Goal: Communication & Community: Answer question/provide support

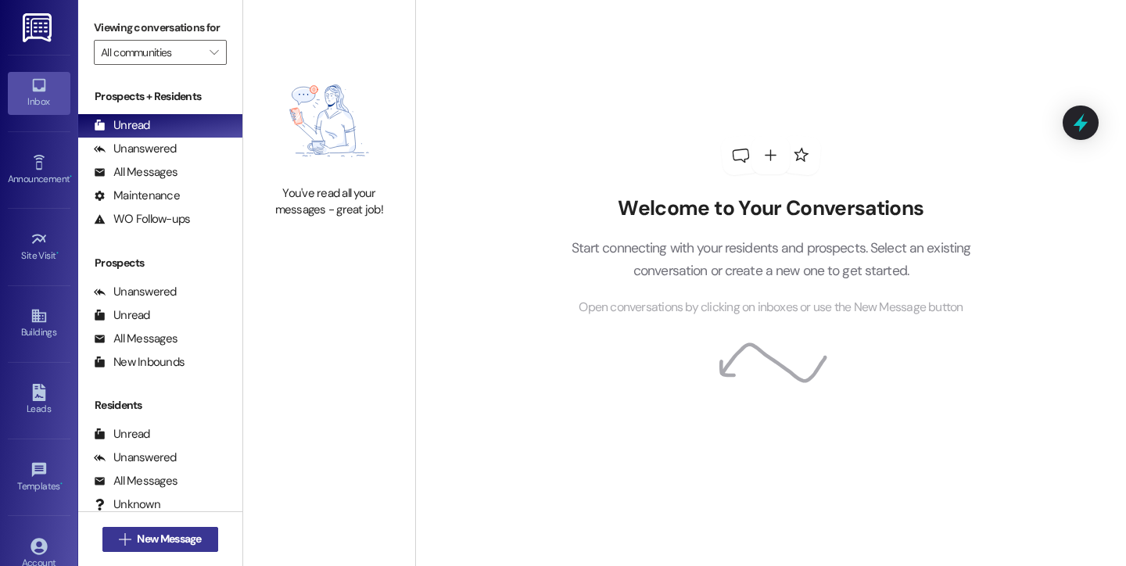
click at [124, 540] on icon "" at bounding box center [125, 539] width 12 height 13
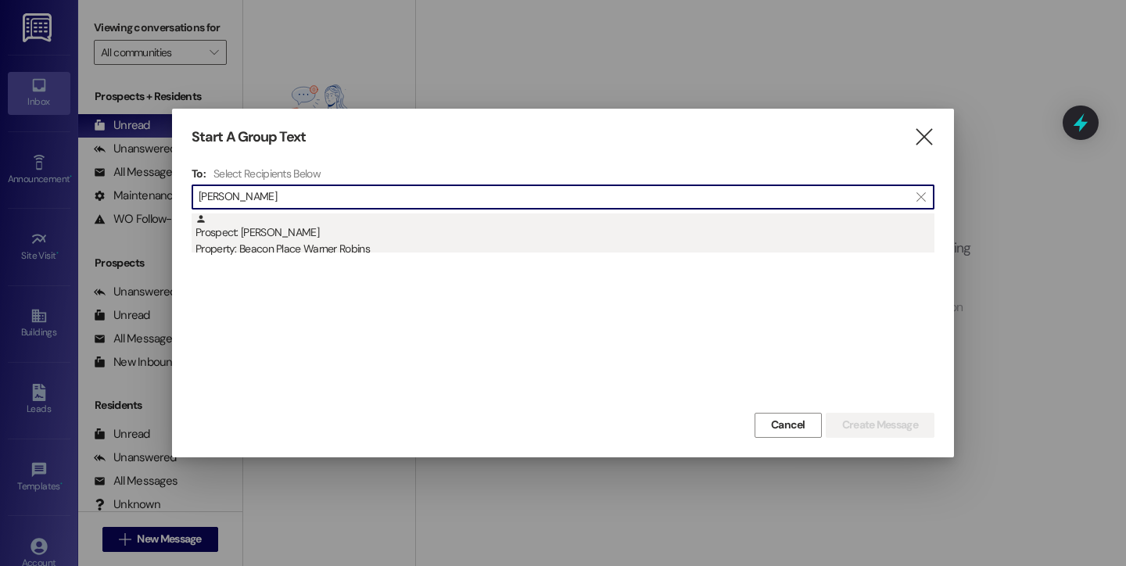
type input "[PERSON_NAME]"
click at [421, 231] on div "Prospect: [PERSON_NAME] Property: [GEOGRAPHIC_DATA] Warner Robins" at bounding box center [564, 235] width 739 height 45
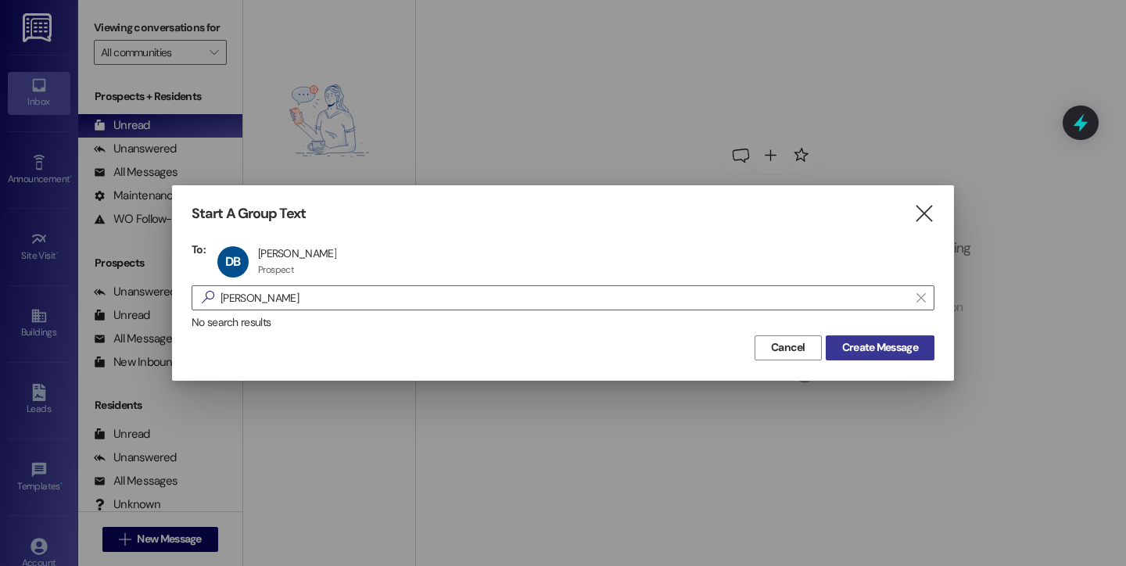
click at [875, 350] on span "Create Message" at bounding box center [880, 347] width 76 height 16
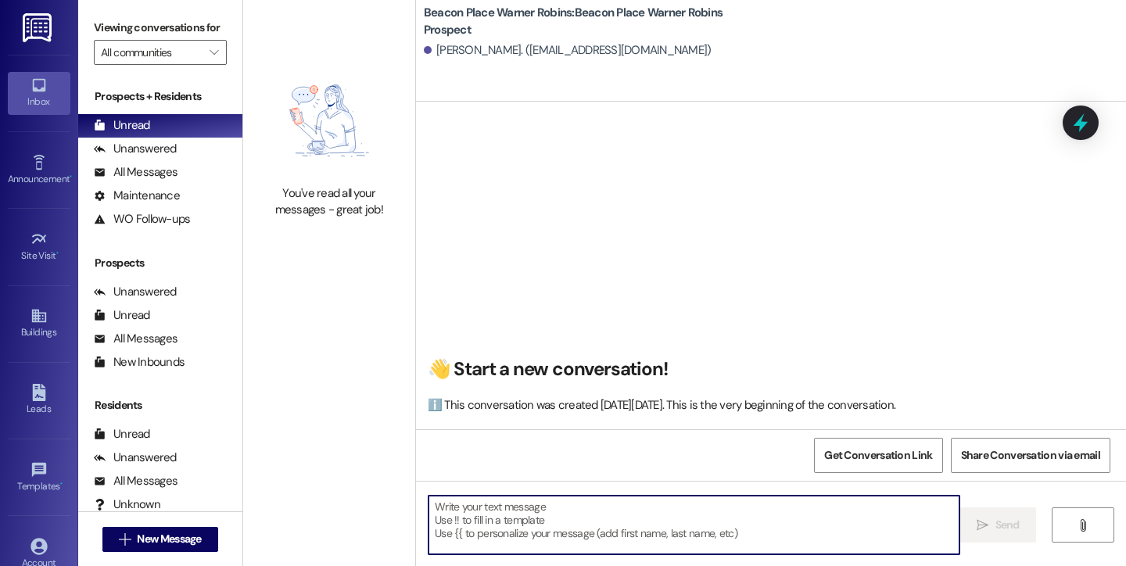
click at [564, 514] on textarea at bounding box center [693, 525] width 531 height 59
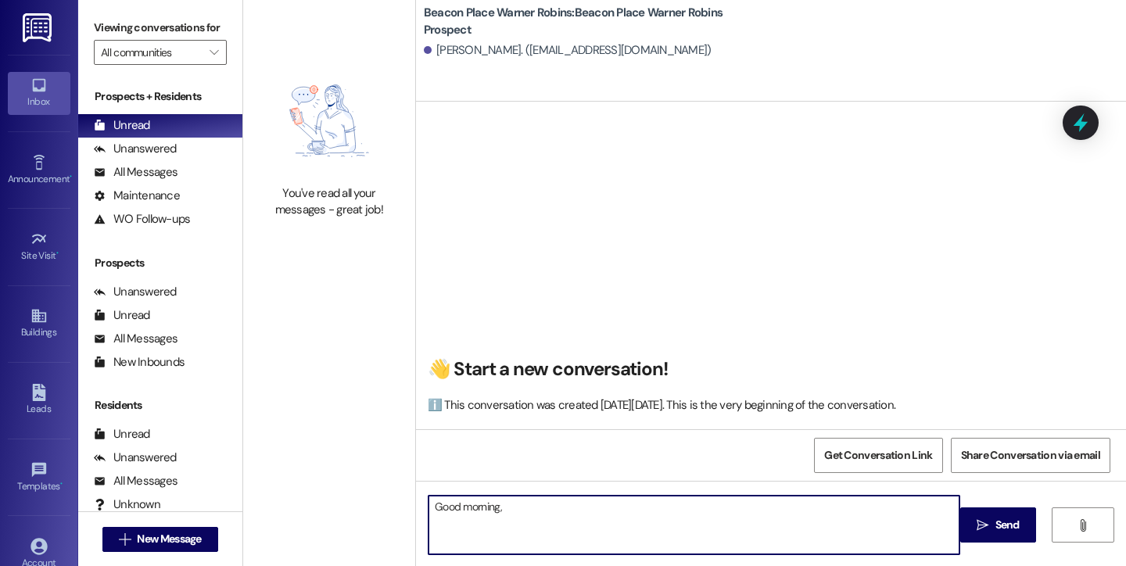
paste textarea "This is [PERSON_NAME] from Beacon Place Warner Robins. We are offering a specia…"
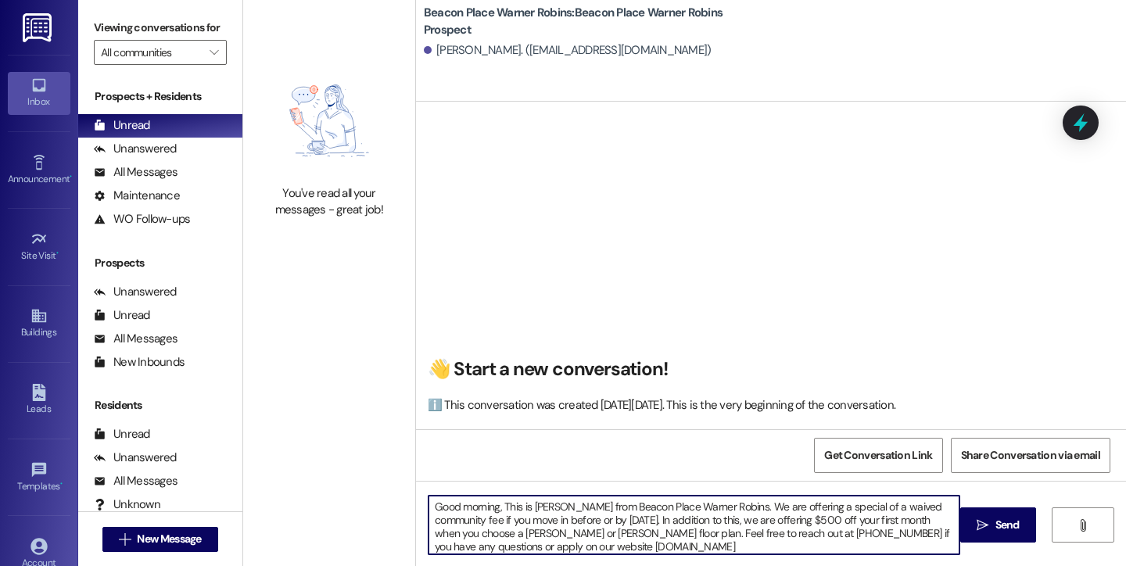
click at [717, 507] on textarea "Good morning, This is [PERSON_NAME] from Beacon Place Warner Robins. We are off…" at bounding box center [693, 525] width 531 height 59
click at [747, 519] on textarea "Good morning, This is [PERSON_NAME] from Beacon Place Warner Robins. I saw you …" at bounding box center [693, 525] width 531 height 59
click at [933, 519] on textarea "Good morning, This is [PERSON_NAME] from Beacon Place Warner Robins. I saw you …" at bounding box center [693, 525] width 531 height 59
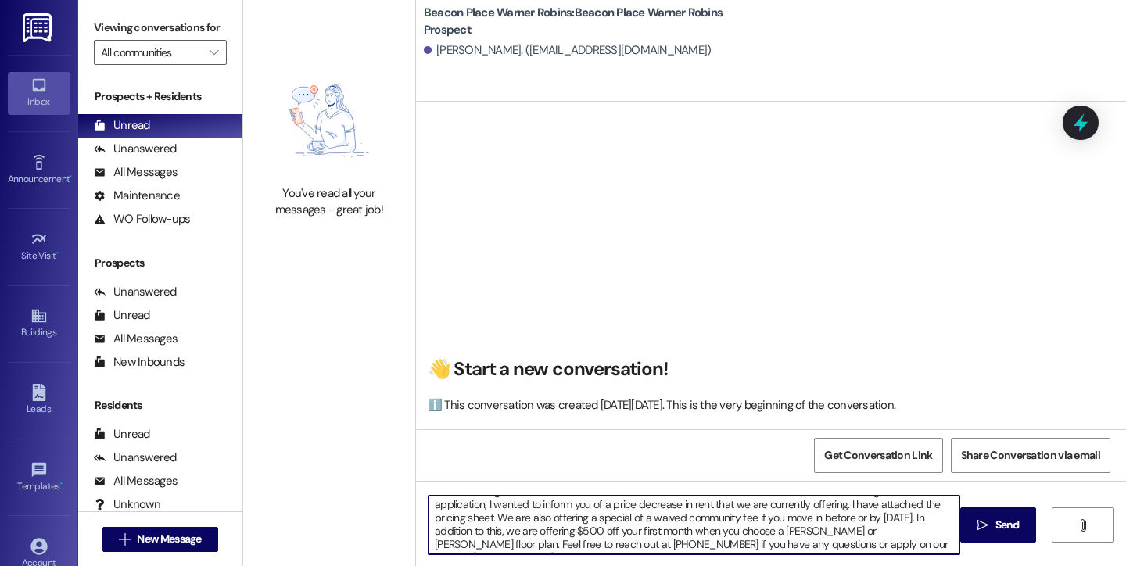
scroll to position [17, 0]
type textarea "Good morning, This is [PERSON_NAME] from Beacon Place Warner Robins. I saw you …"
click at [1012, 524] on span "Send" at bounding box center [1007, 525] width 24 height 16
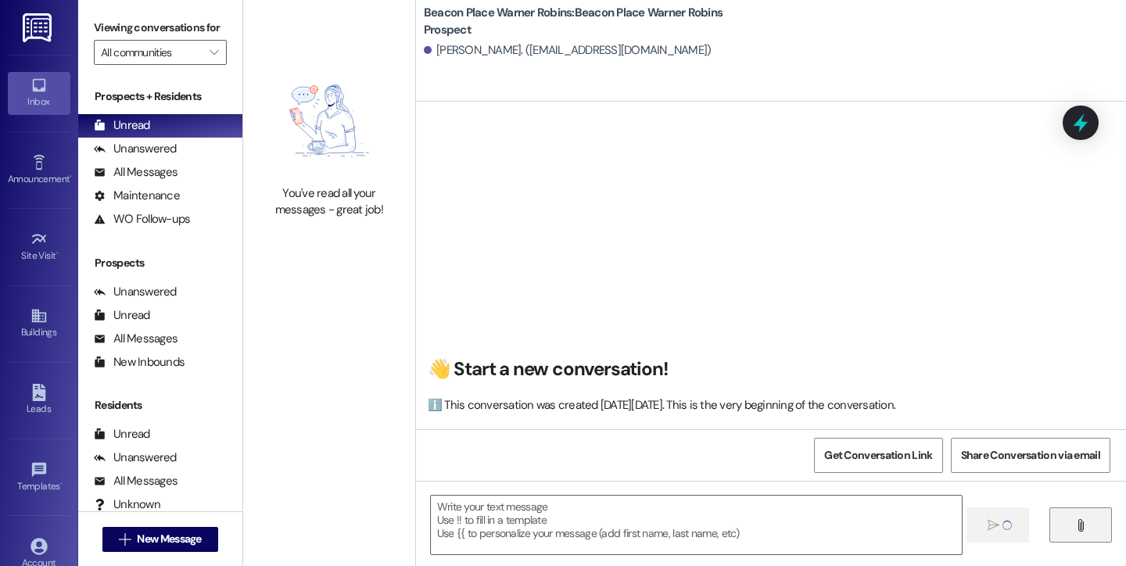
scroll to position [0, 0]
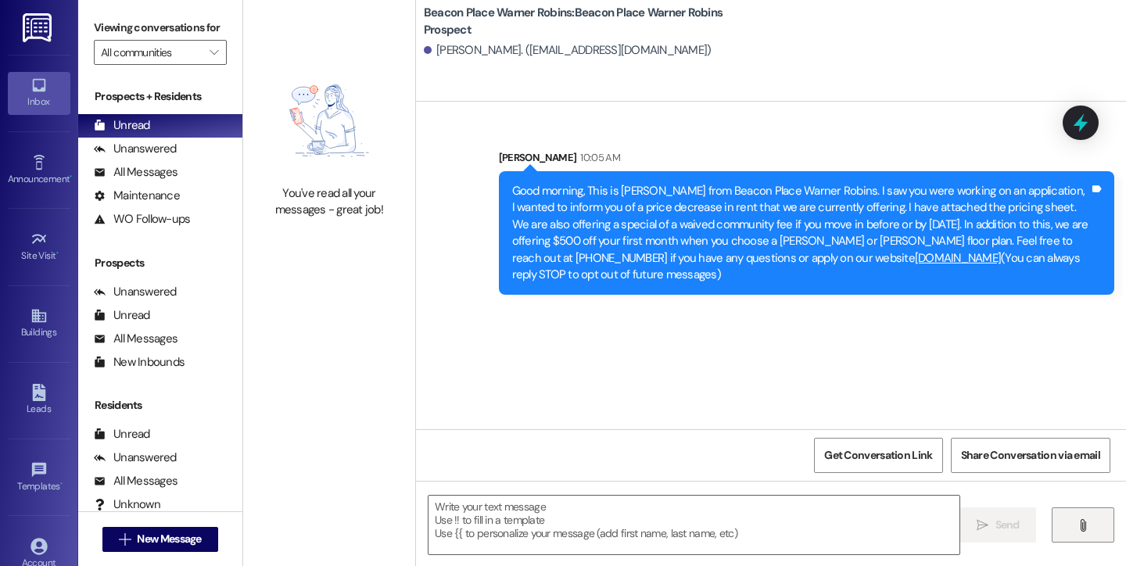
click at [1062, 523] on button "" at bounding box center [1083, 524] width 63 height 35
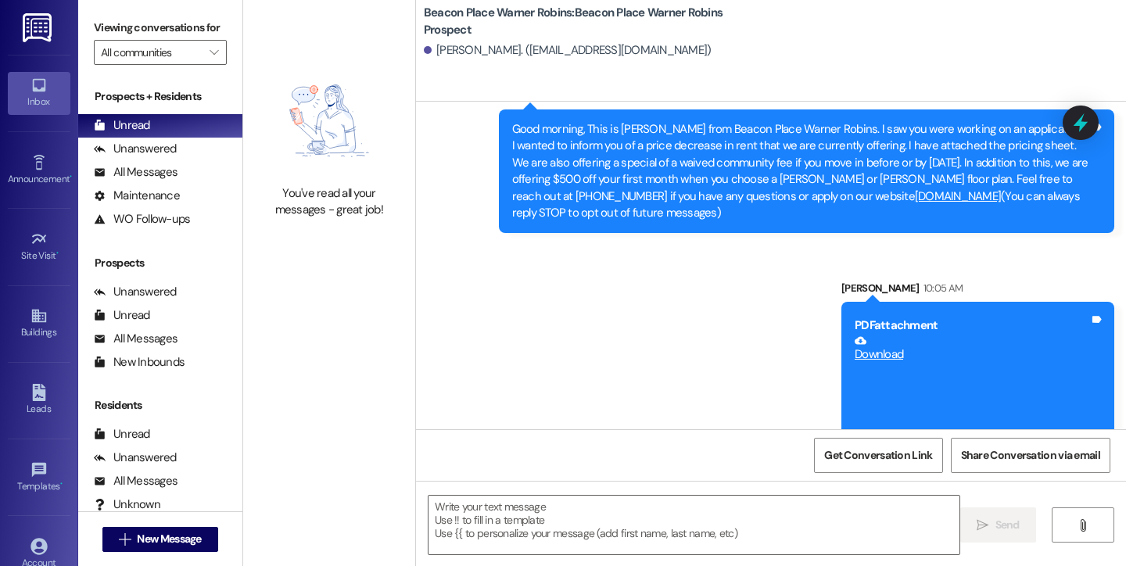
scroll to position [137, 0]
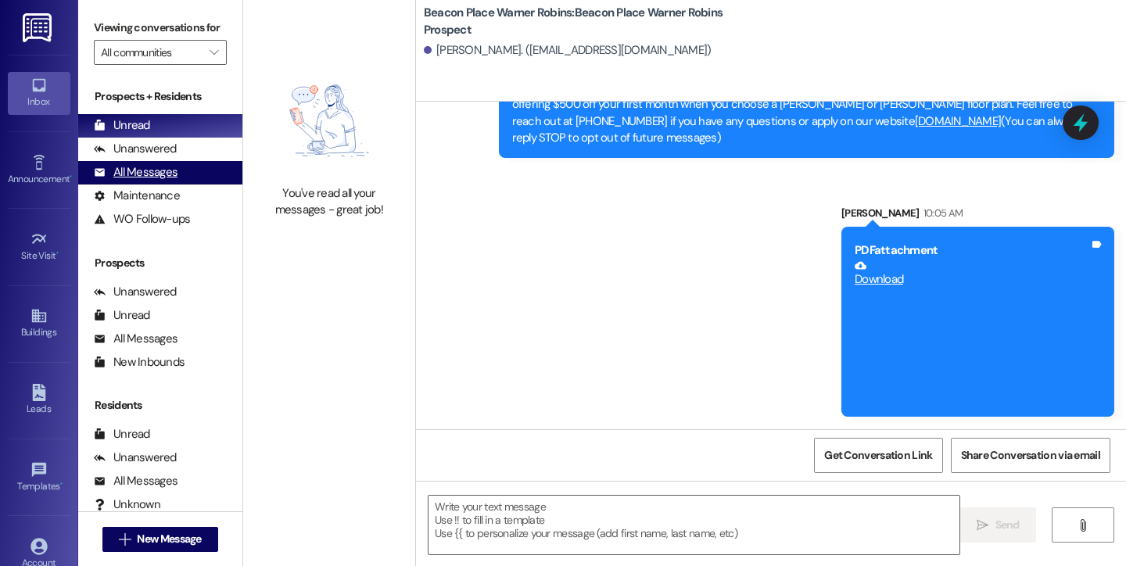
click at [134, 181] on div "All Messages" at bounding box center [136, 172] width 84 height 16
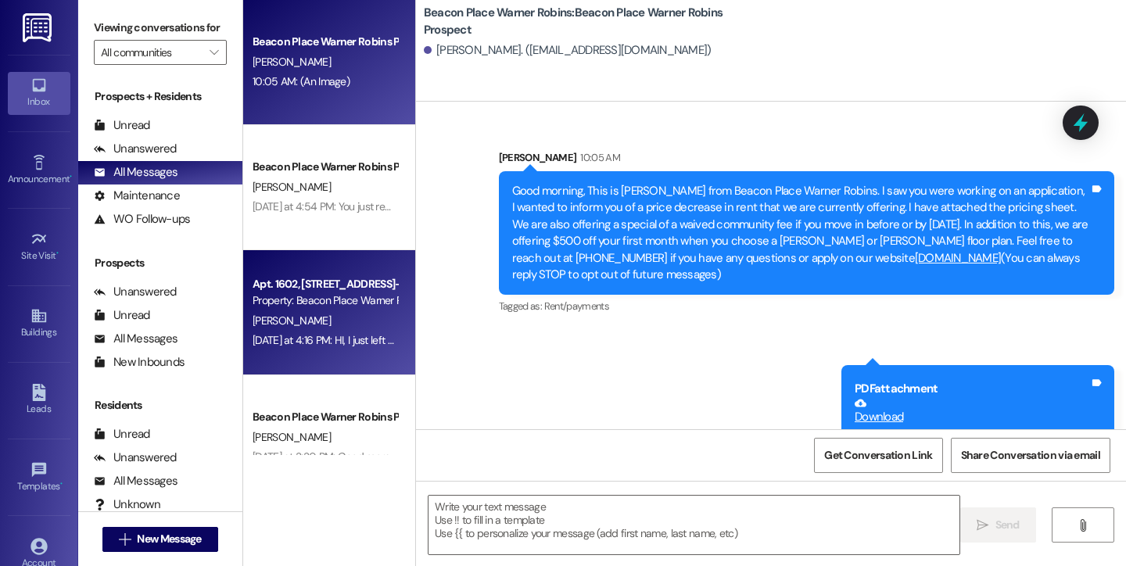
click at [322, 299] on div "Property: Beacon Place Warner Robins" at bounding box center [325, 300] width 145 height 16
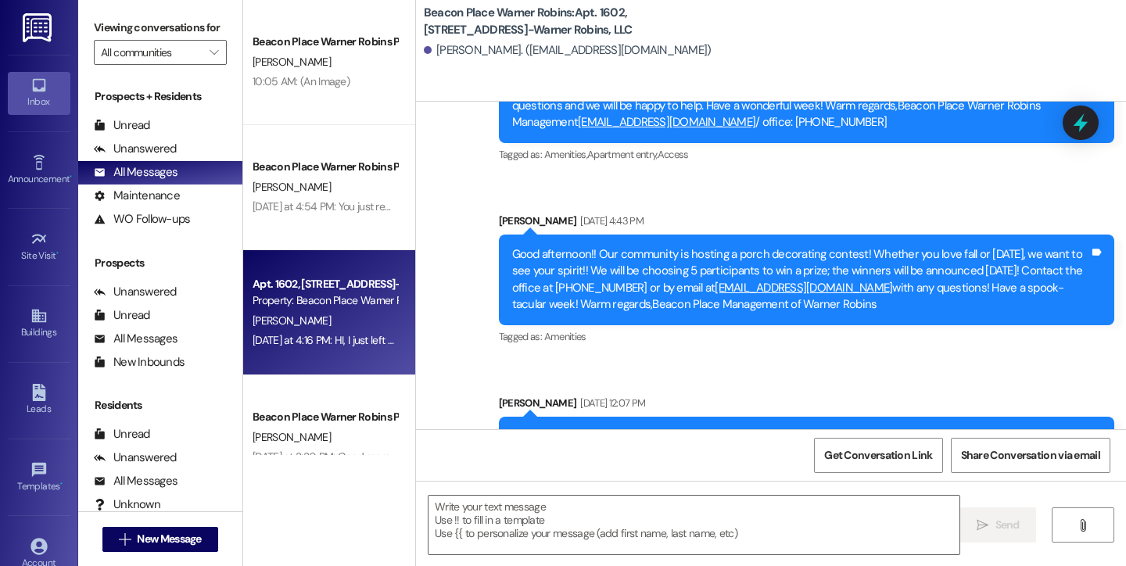
scroll to position [2328, 0]
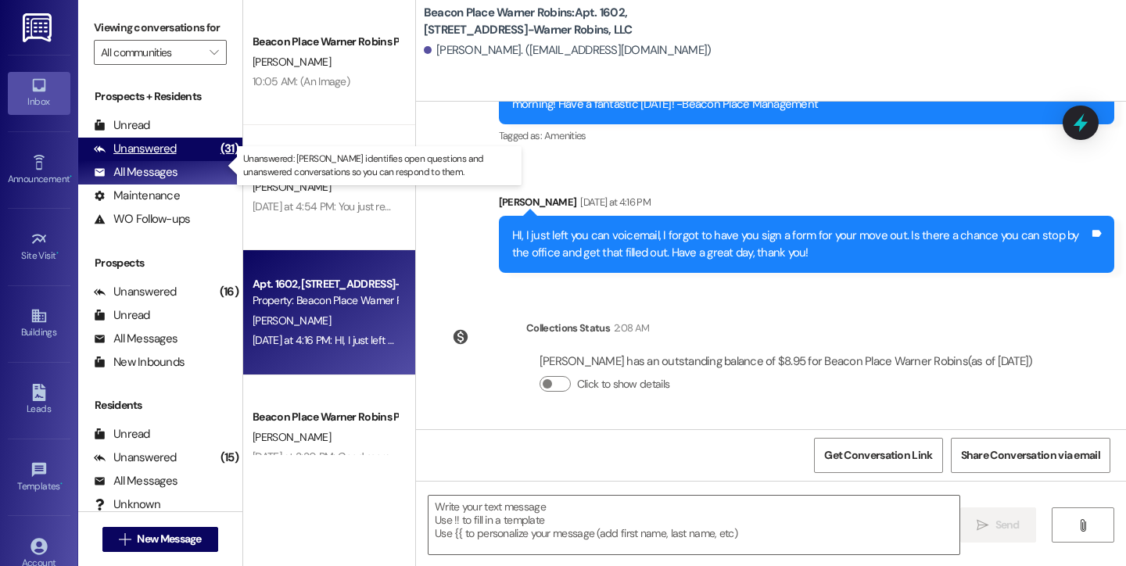
click at [153, 157] on div "Unanswered" at bounding box center [135, 149] width 83 height 16
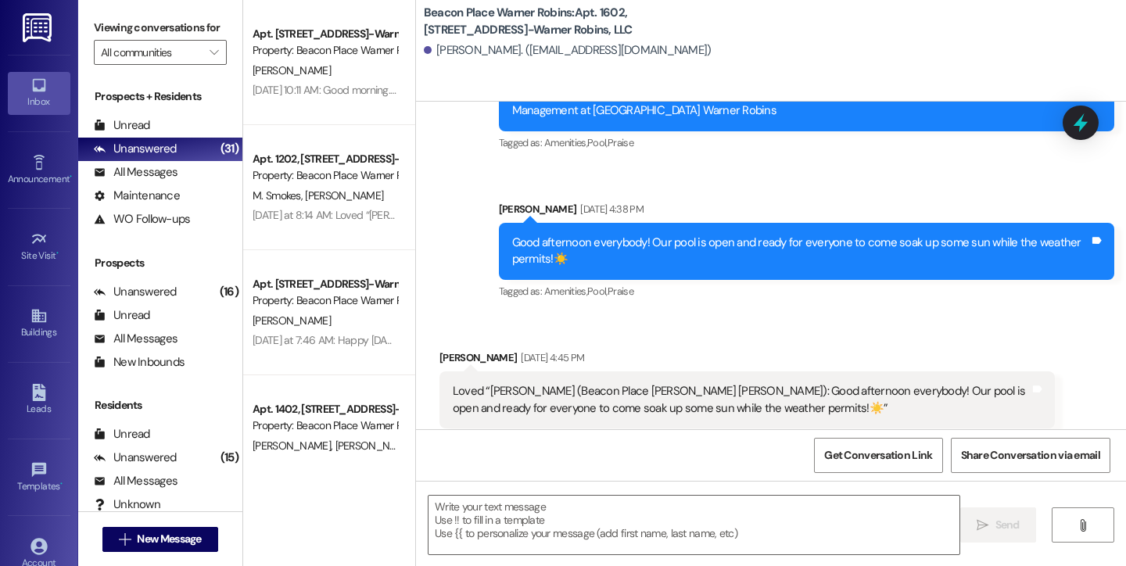
scroll to position [1296, 0]
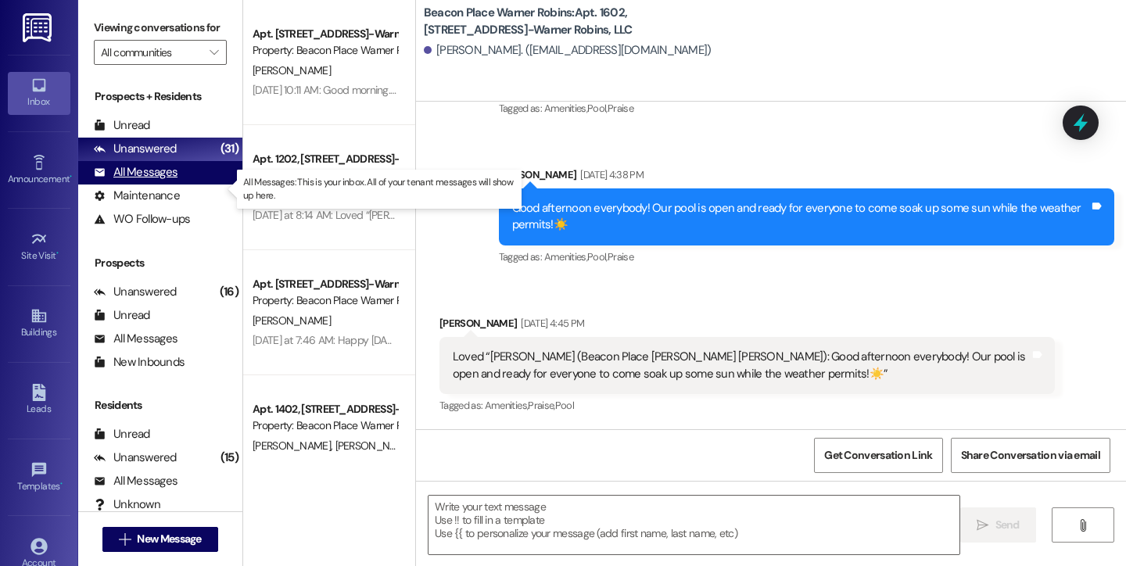
click at [123, 181] on div "All Messages" at bounding box center [136, 172] width 84 height 16
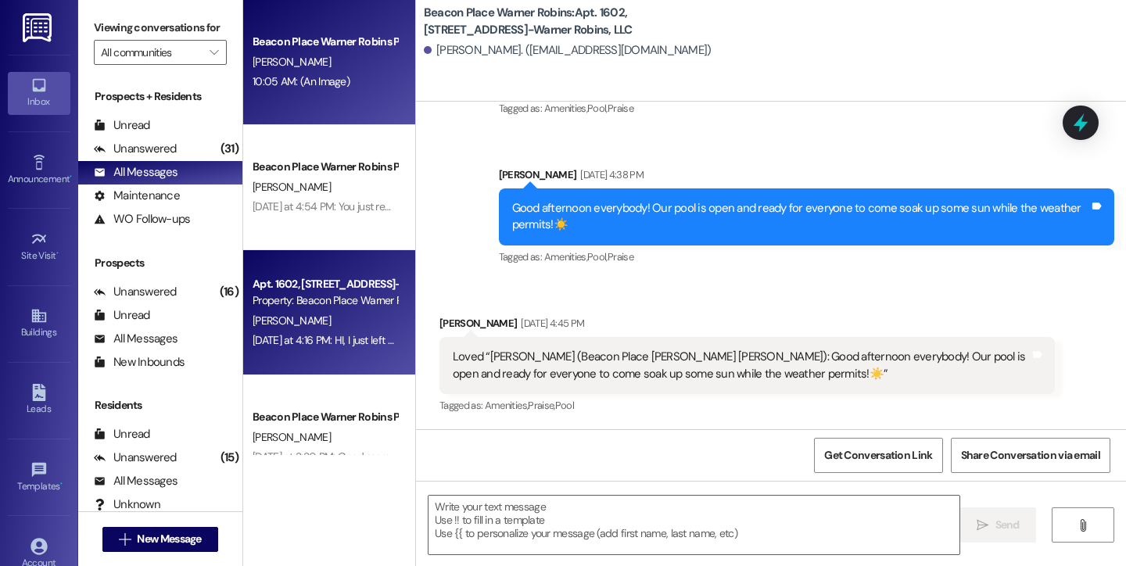
click at [302, 34] on div "Beacon Place Warner Robins Prospect" at bounding box center [325, 42] width 145 height 16
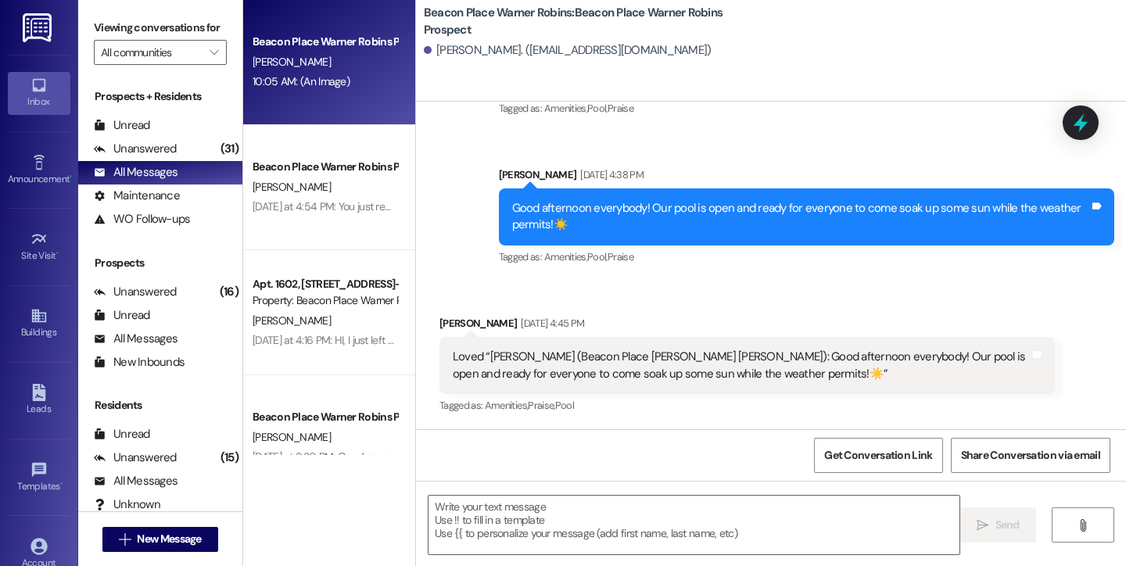
scroll to position [138, 0]
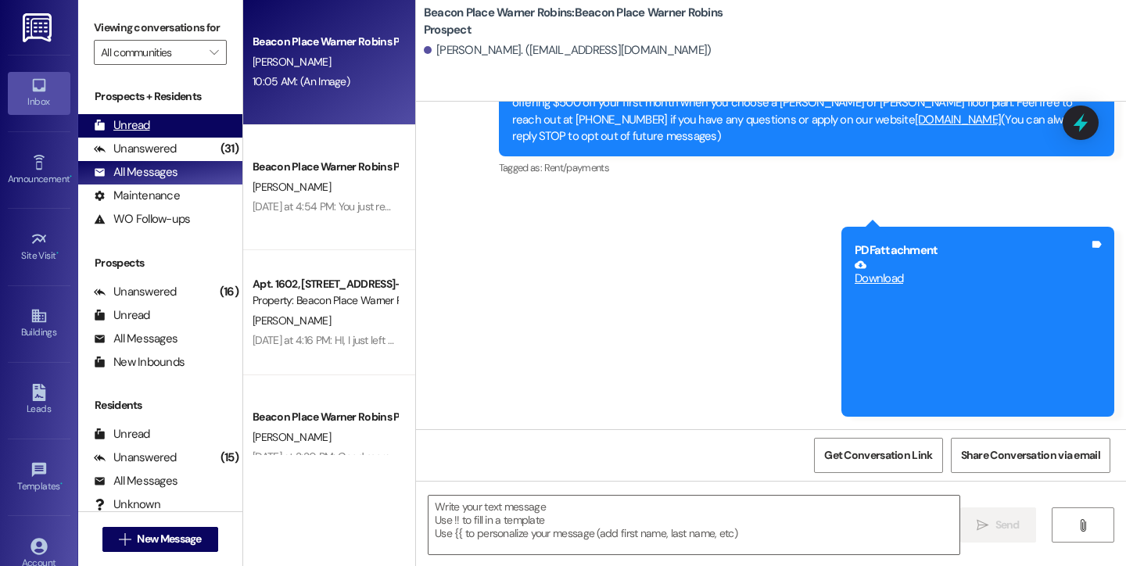
click at [131, 134] on div "Unread" at bounding box center [122, 125] width 56 height 16
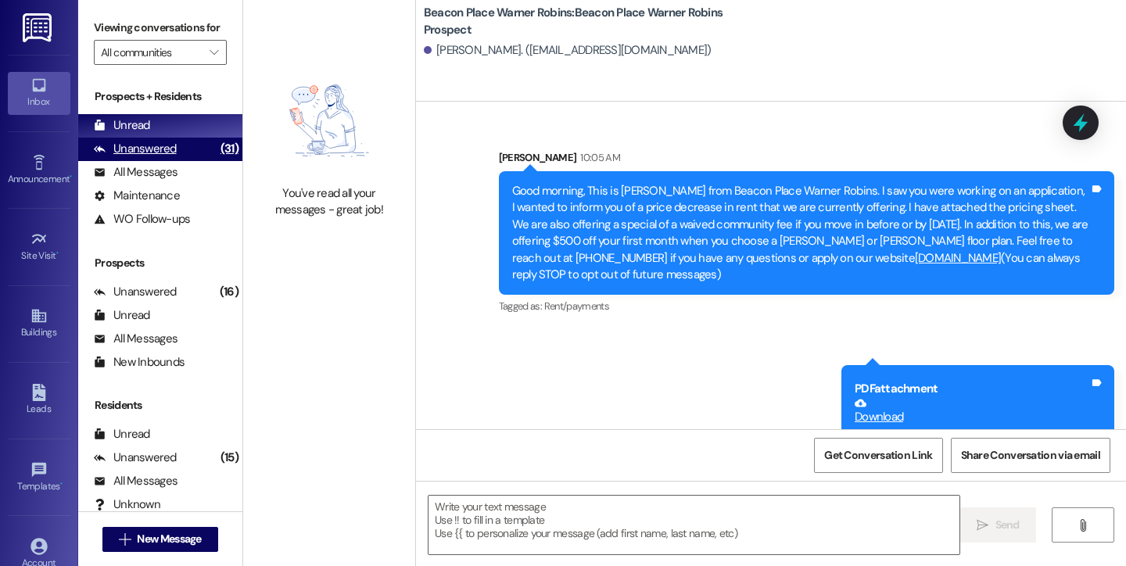
click at [138, 157] on div "Unanswered" at bounding box center [135, 149] width 83 height 16
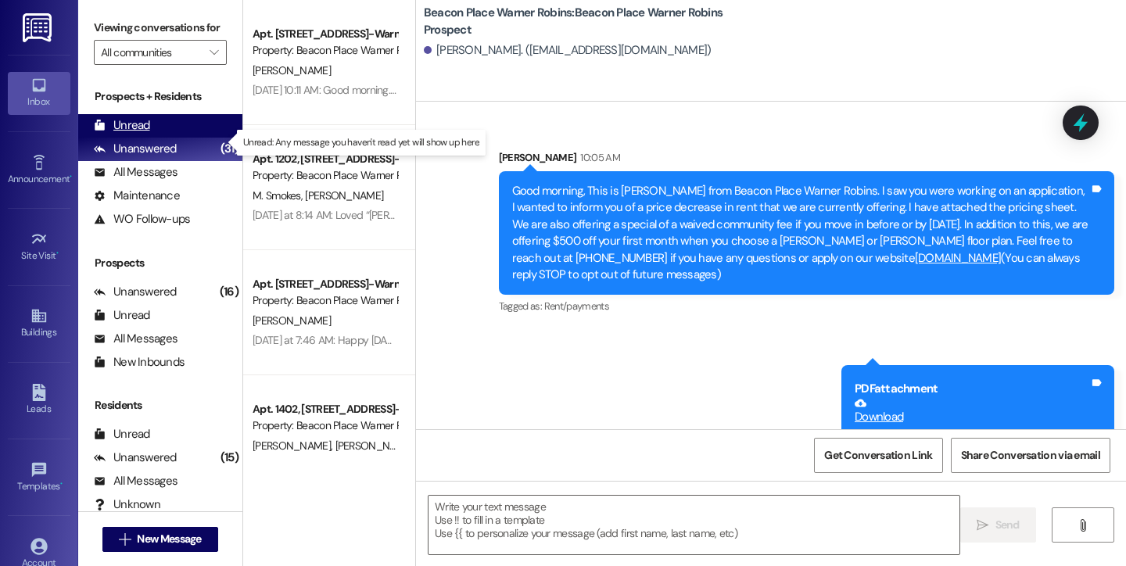
click at [163, 138] on div "Unread (0)" at bounding box center [160, 125] width 164 height 23
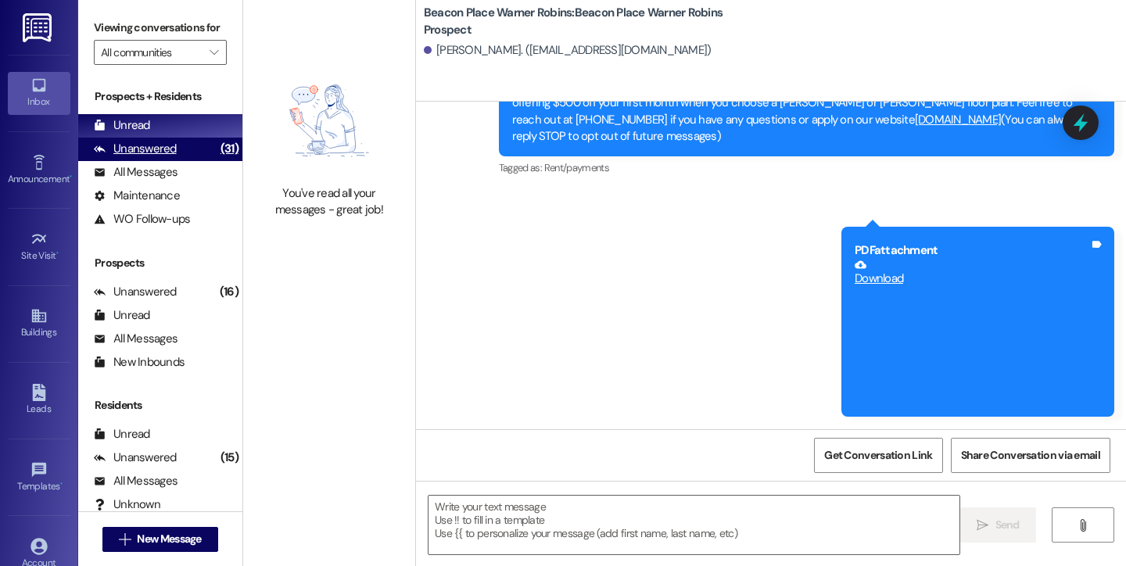
click at [144, 157] on div "Unanswered" at bounding box center [135, 149] width 83 height 16
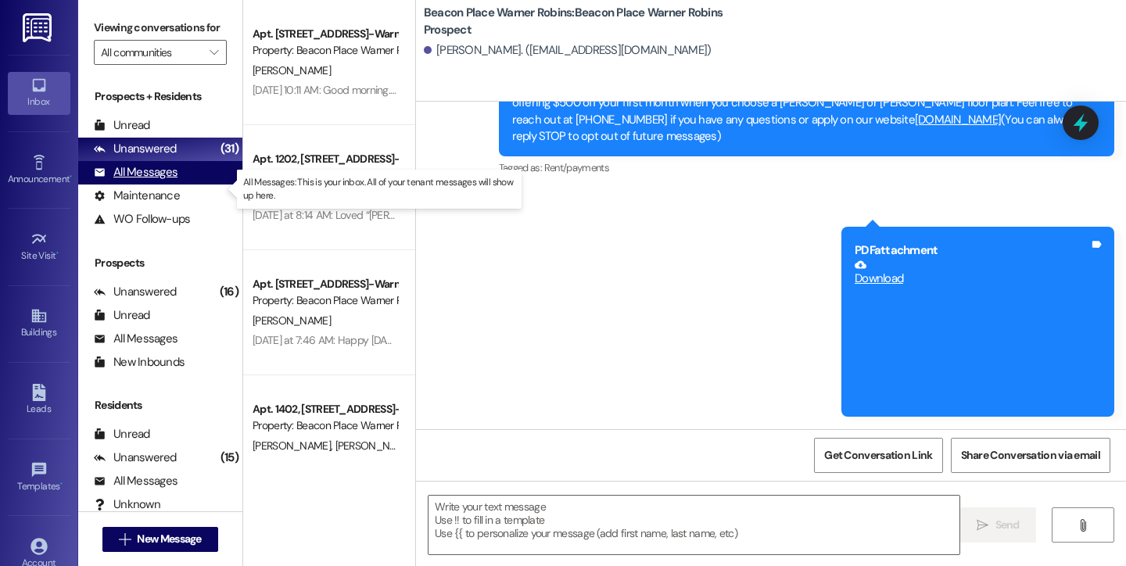
click at [144, 181] on div "All Messages" at bounding box center [136, 172] width 84 height 16
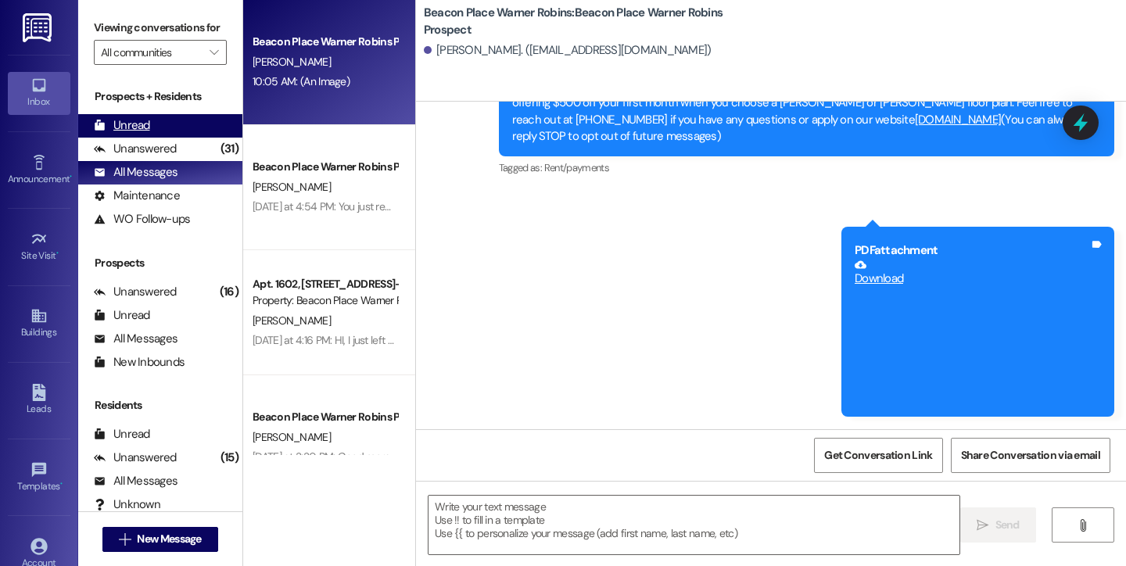
click at [148, 134] on div "Unread" at bounding box center [122, 125] width 56 height 16
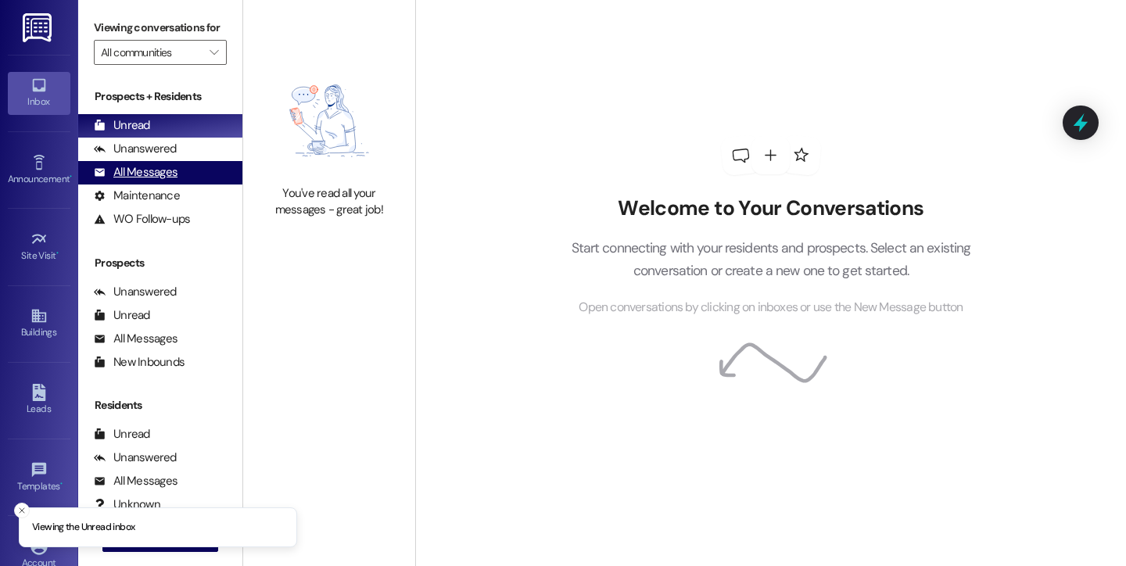
click at [110, 181] on div "All Messages" at bounding box center [136, 172] width 84 height 16
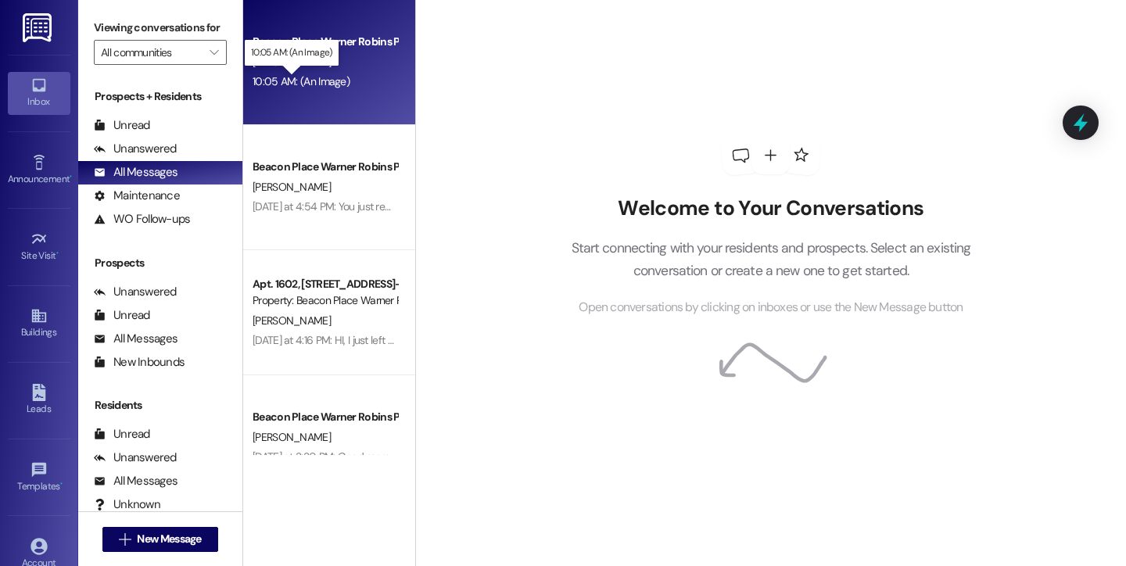
click at [290, 83] on div "10:05 AM: (An Image) 10:05 AM: (An Image)" at bounding box center [301, 81] width 97 height 14
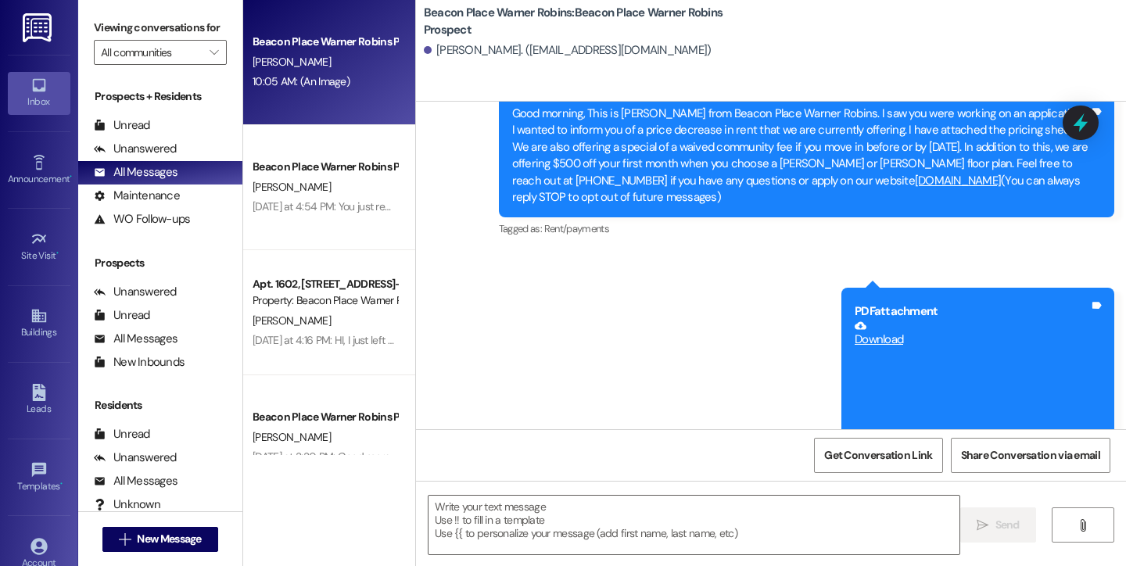
scroll to position [138, 0]
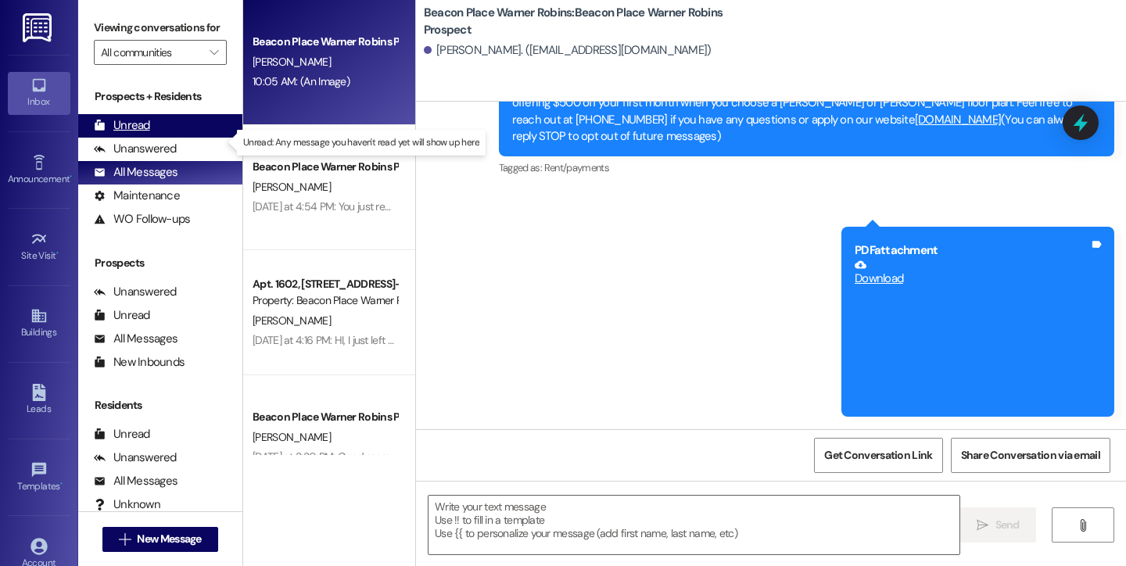
click at [139, 134] on div "Unread" at bounding box center [122, 125] width 56 height 16
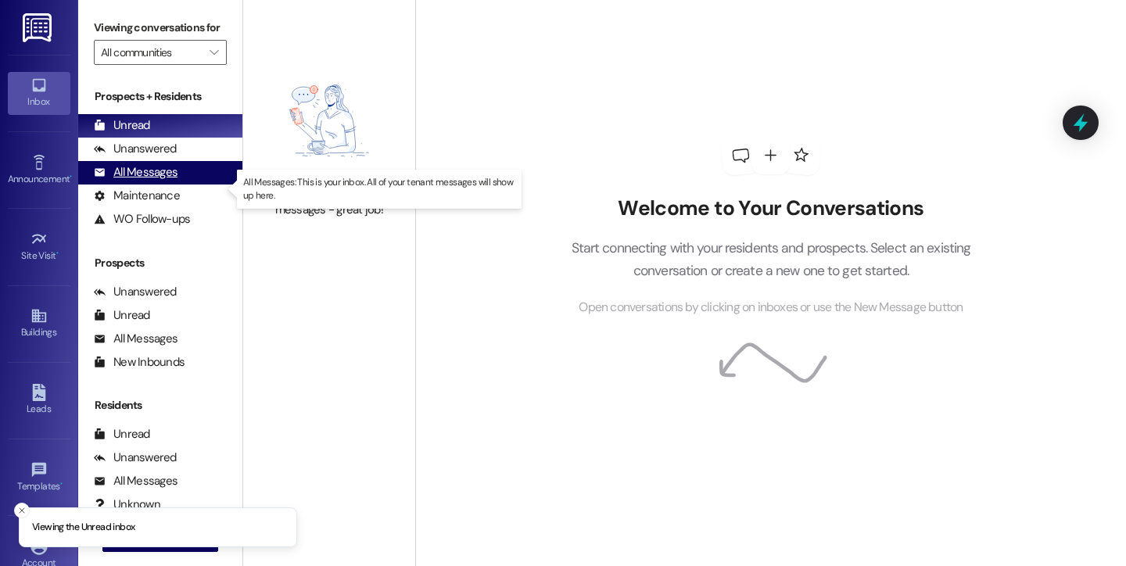
click at [168, 181] on div "All Messages" at bounding box center [136, 172] width 84 height 16
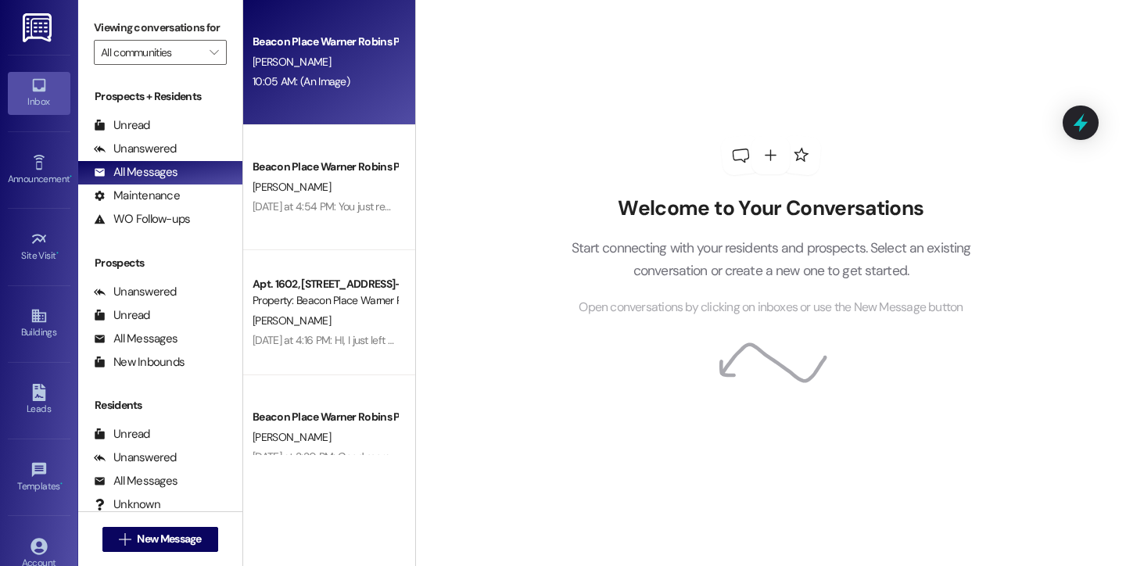
click at [267, 55] on span "[PERSON_NAME]" at bounding box center [292, 62] width 78 height 14
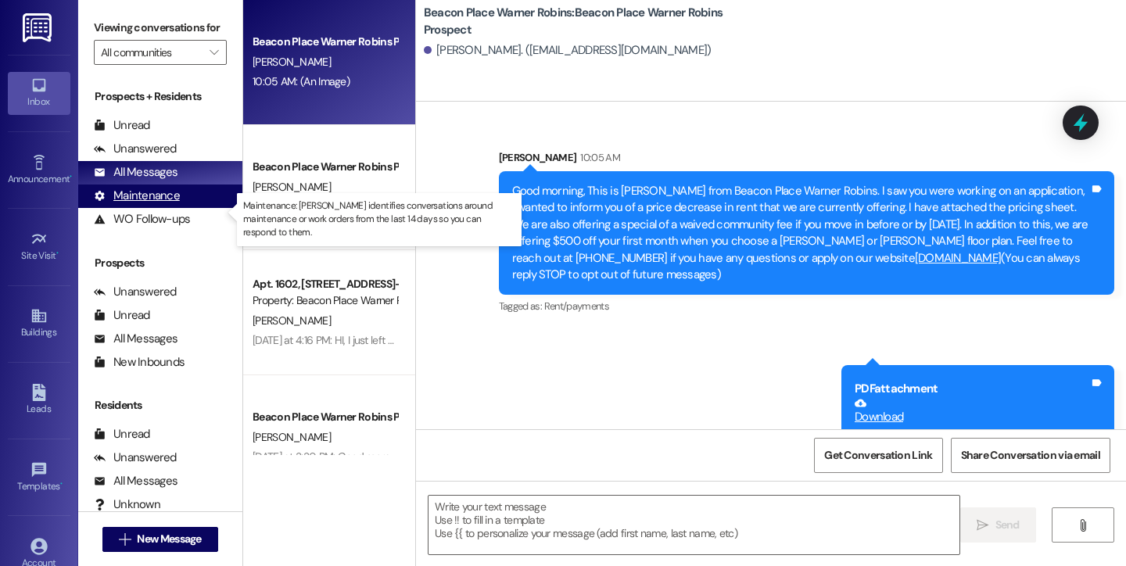
click at [170, 204] on div "Maintenance" at bounding box center [137, 196] width 86 height 16
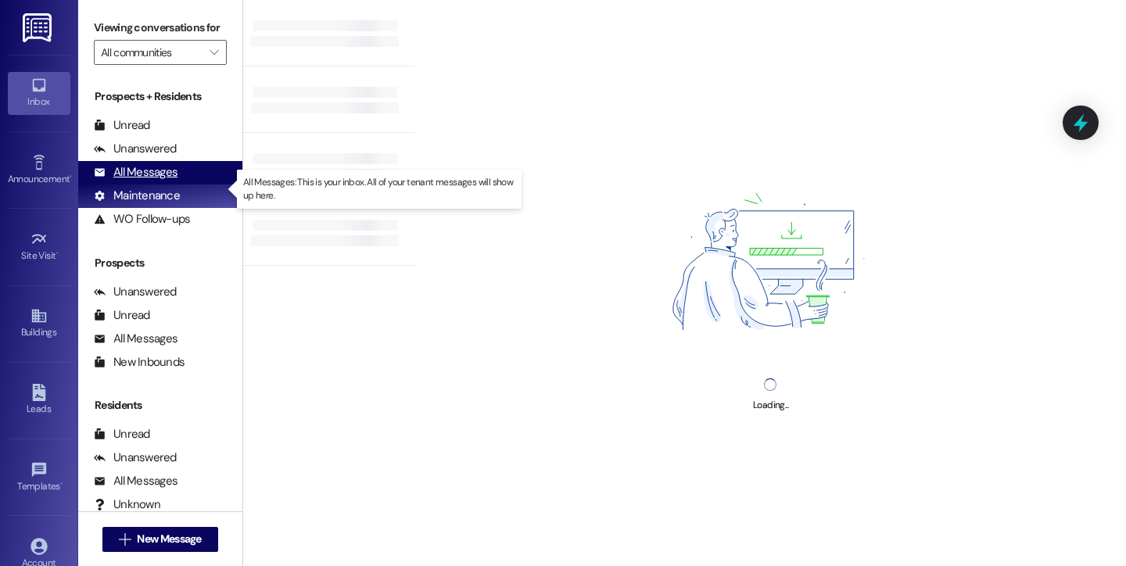
click at [156, 181] on div "All Messages" at bounding box center [136, 172] width 84 height 16
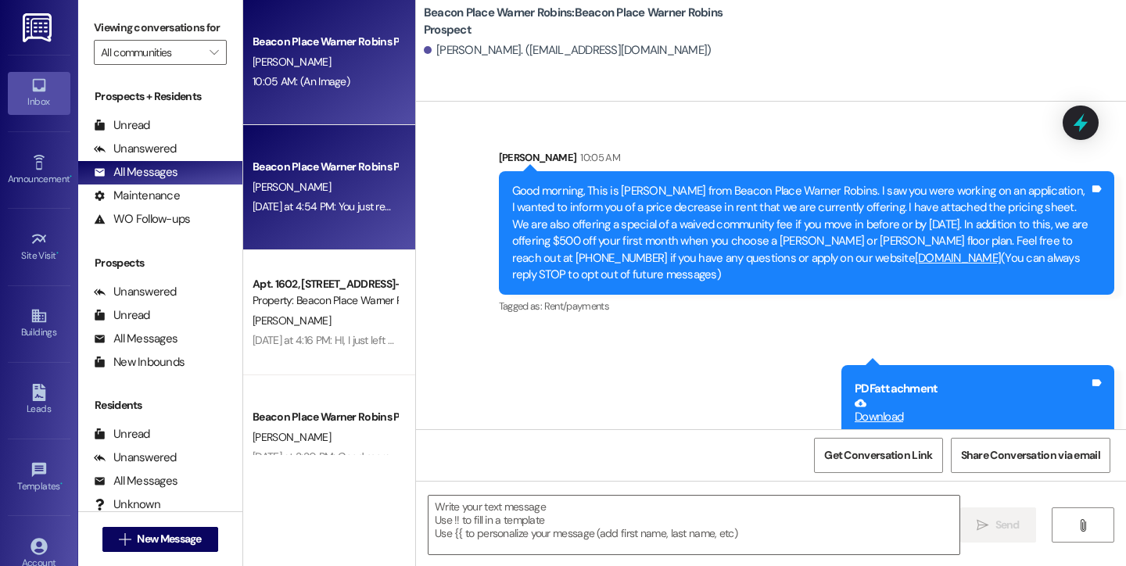
click at [334, 161] on div "Beacon Place Warner Robins Prospect" at bounding box center [325, 167] width 145 height 16
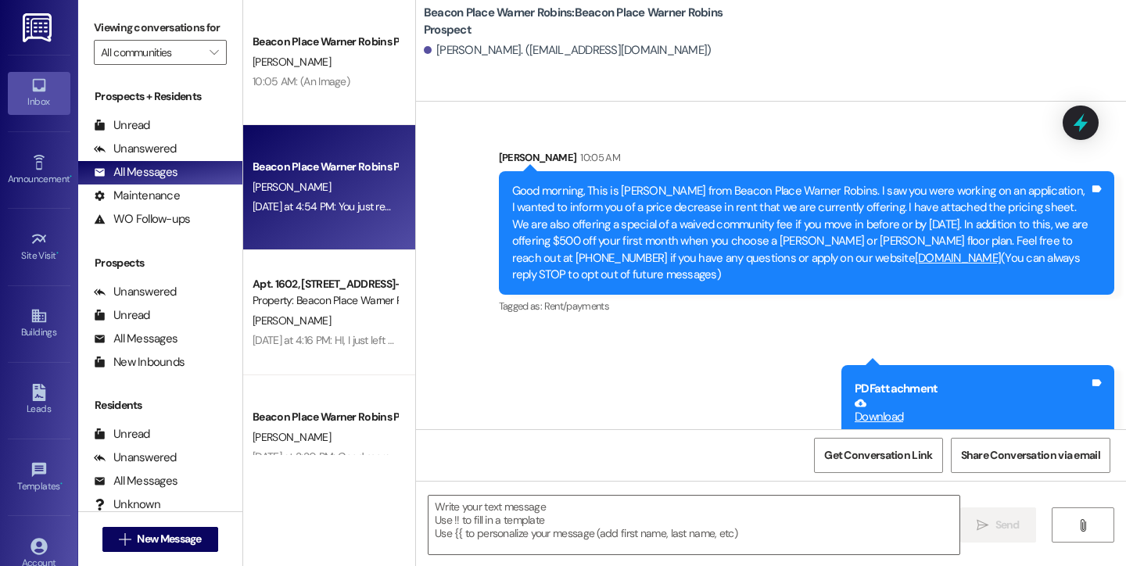
scroll to position [9, 0]
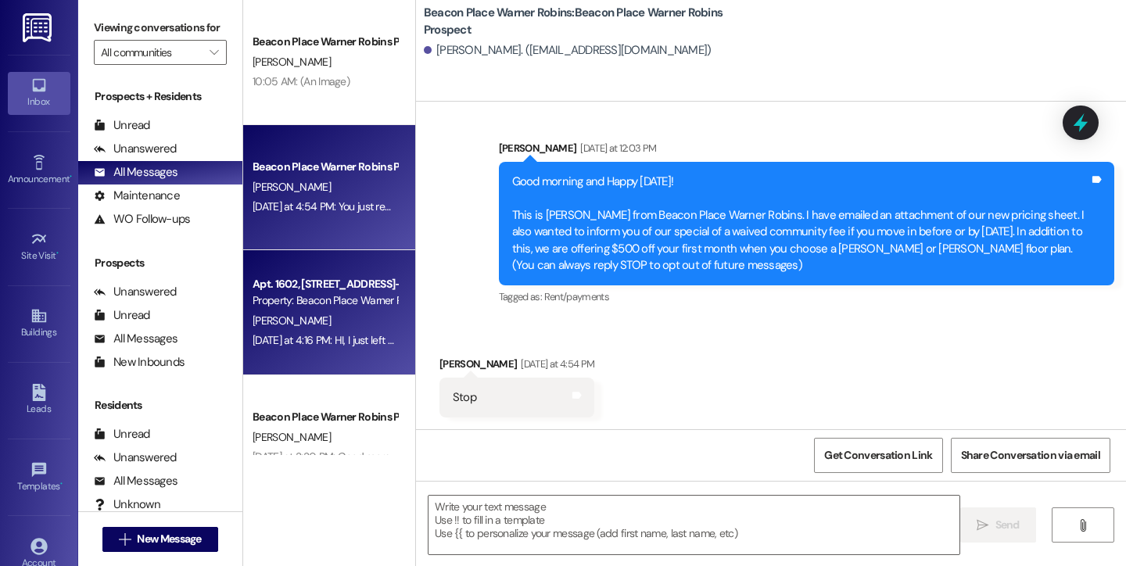
click at [298, 311] on div "[PERSON_NAME]" at bounding box center [325, 321] width 148 height 20
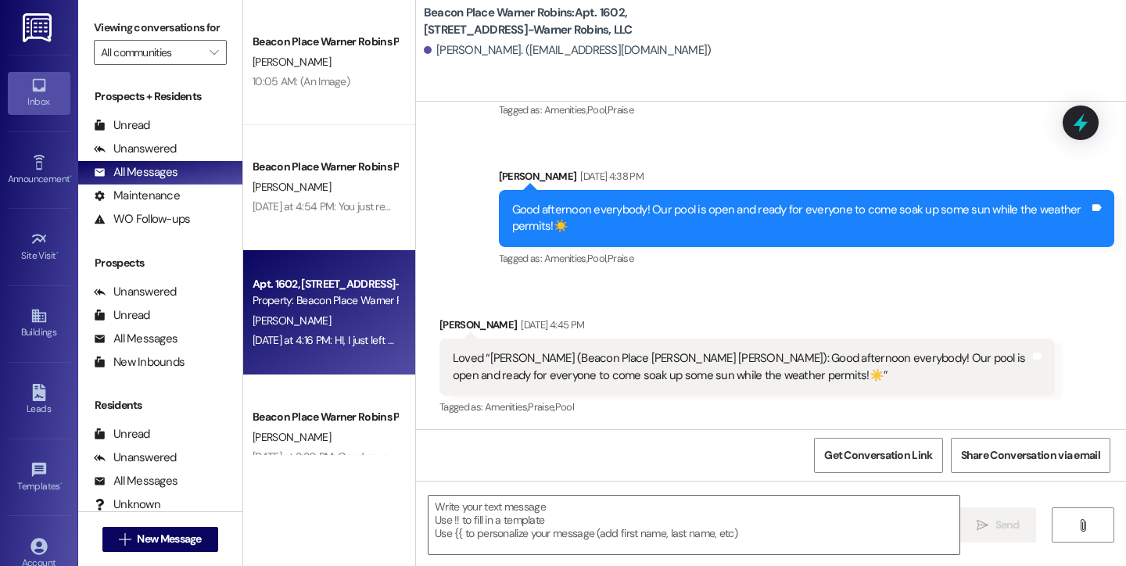
scroll to position [1296, 0]
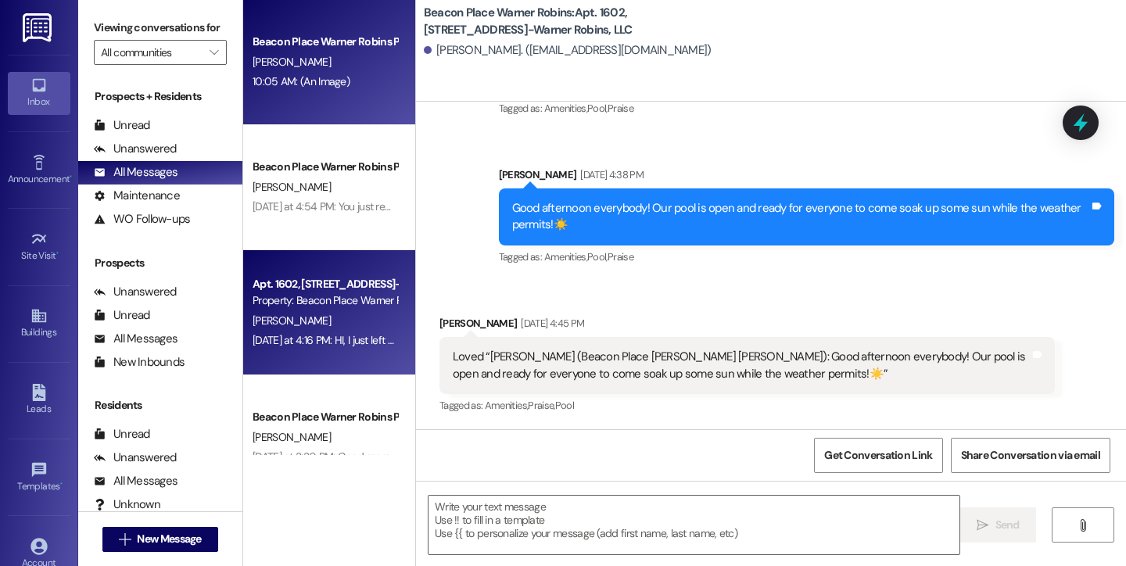
click at [310, 99] on div "Beacon Place Warner Robins Prospect D. Baston 10:05 AM: (An Image) 10:05 AM: (A…" at bounding box center [329, 62] width 172 height 125
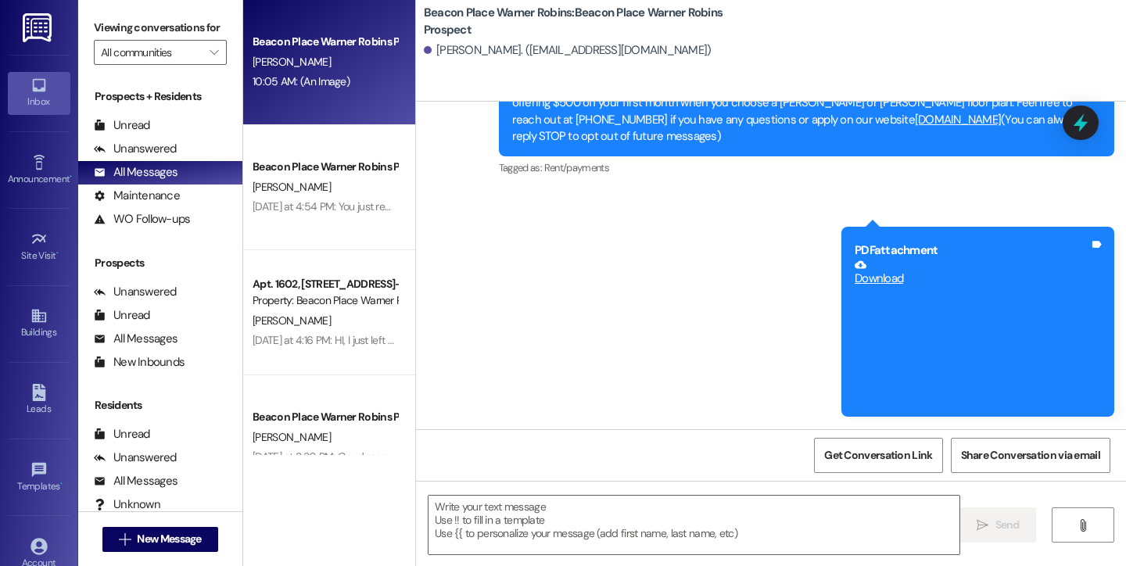
scroll to position [138, 0]
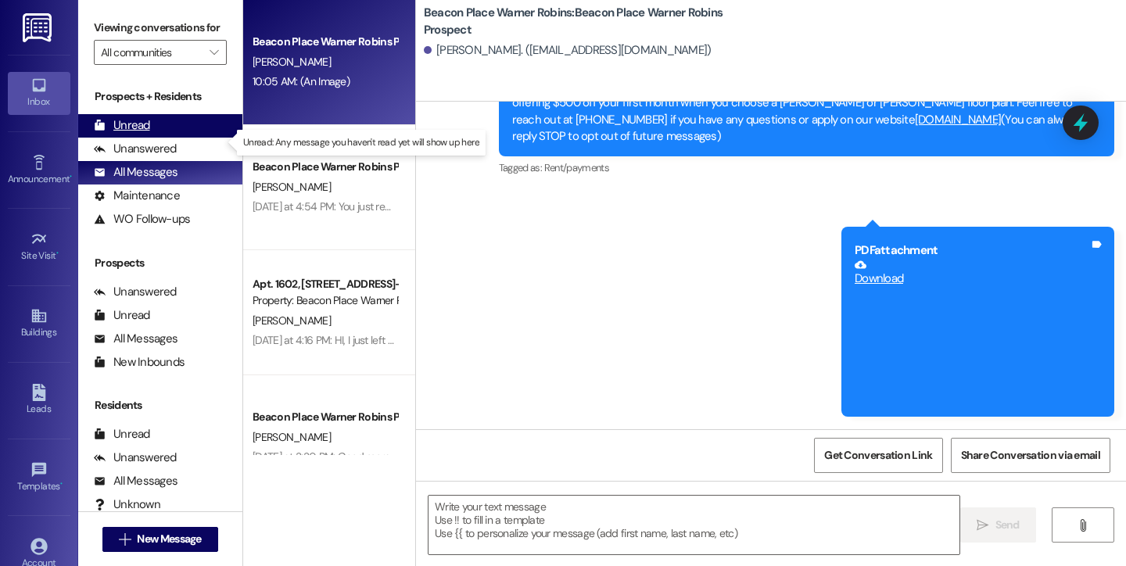
click at [158, 138] on div "Unread (0)" at bounding box center [160, 125] width 164 height 23
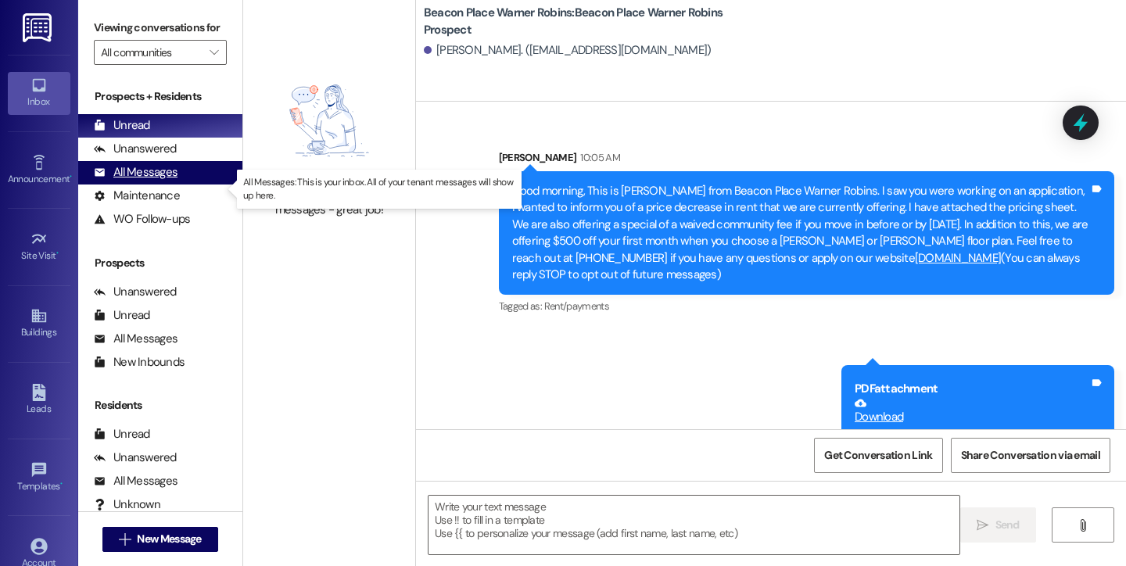
click at [138, 181] on div "All Messages" at bounding box center [136, 172] width 84 height 16
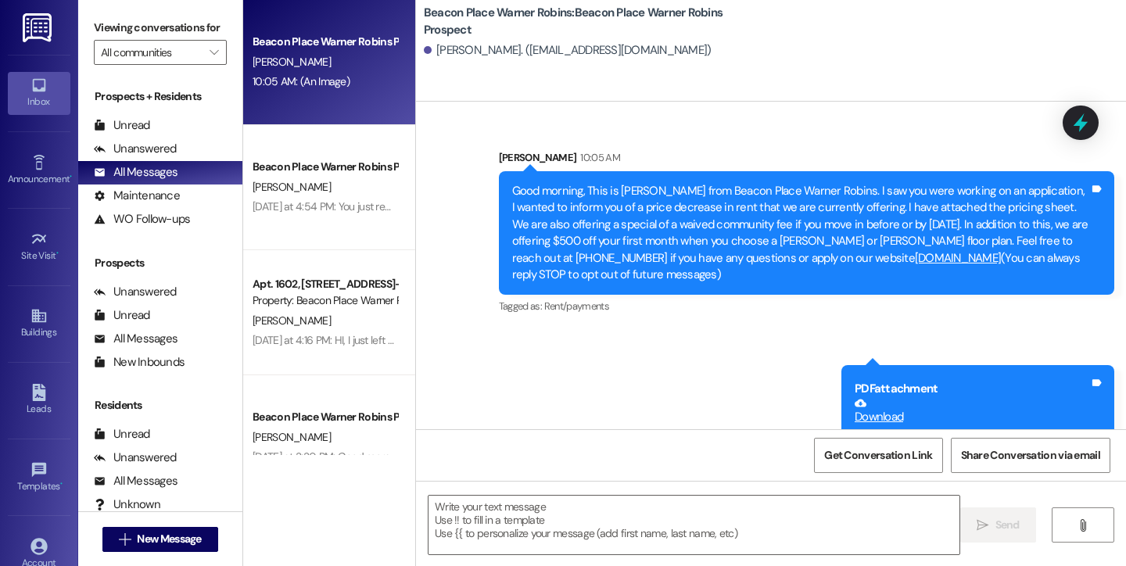
drag, startPoint x: 41, startPoint y: 100, endPoint x: 47, endPoint y: 88, distance: 13.3
click at [41, 100] on div "Inbox" at bounding box center [39, 102] width 78 height 16
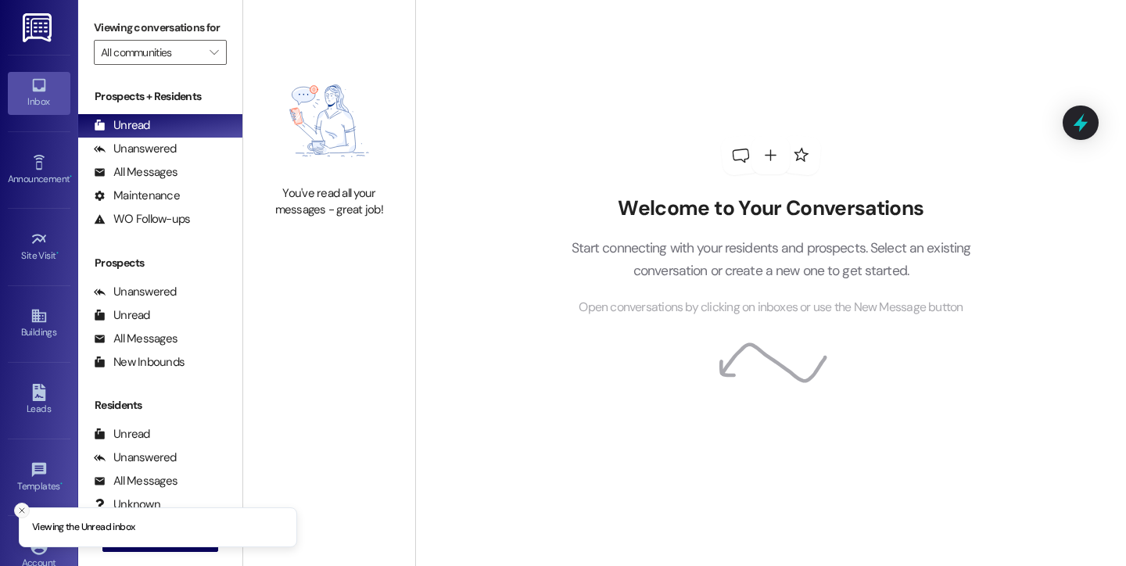
click at [20, 513] on icon "Close toast" at bounding box center [21, 510] width 9 height 9
click at [116, 546] on span " New Message" at bounding box center [160, 539] width 89 height 16
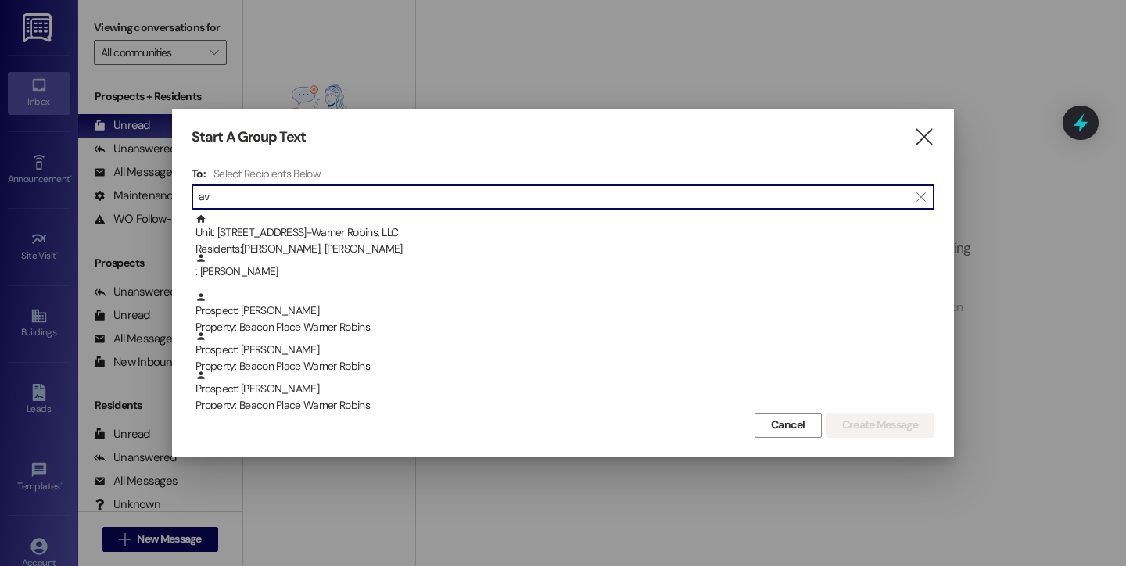
type input "a"
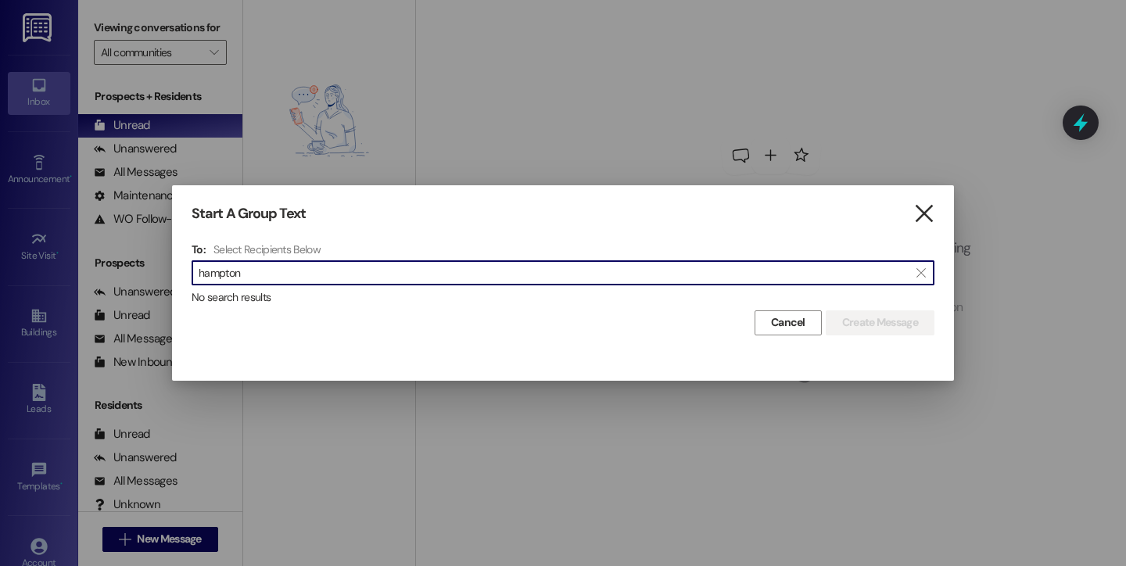
type input "hampton"
click at [933, 214] on icon "" at bounding box center [923, 214] width 21 height 16
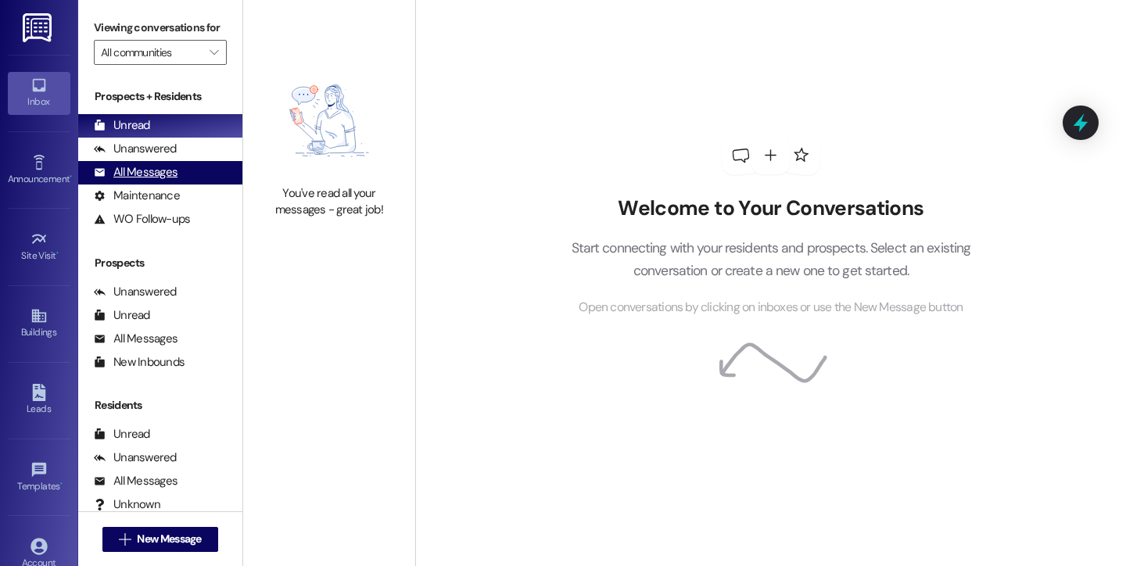
click at [165, 181] on div "All Messages" at bounding box center [136, 172] width 84 height 16
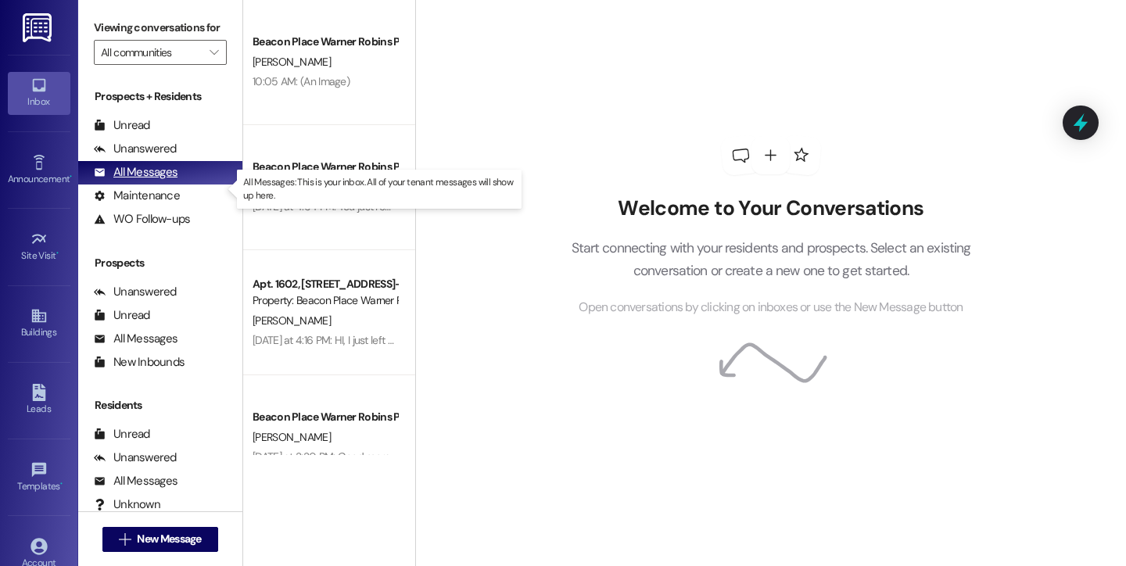
click at [149, 181] on div "All Messages" at bounding box center [136, 172] width 84 height 16
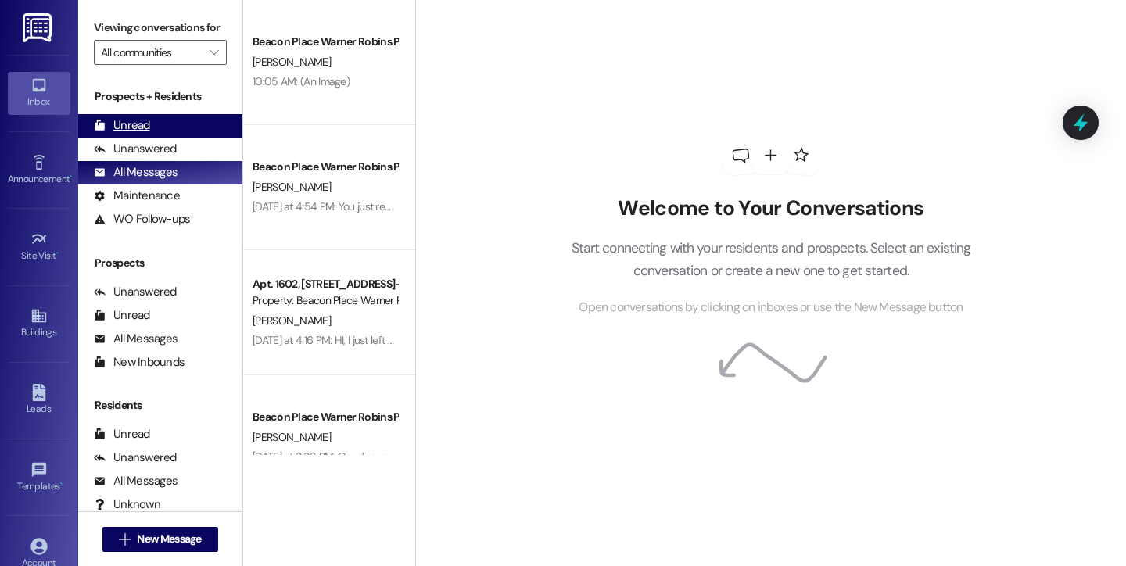
click at [148, 134] on div "Unread" at bounding box center [122, 125] width 56 height 16
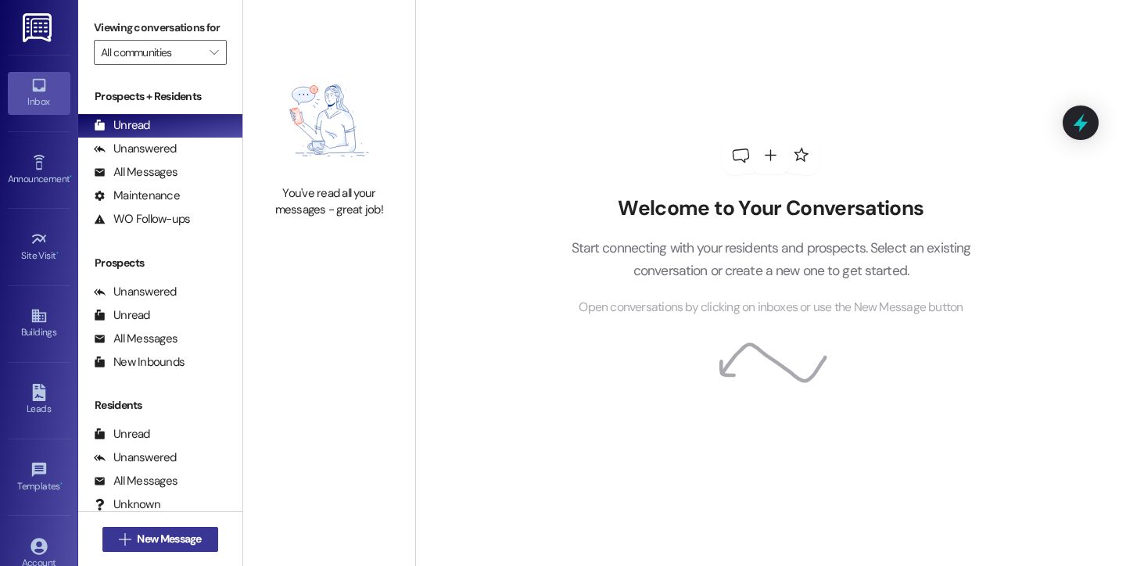
click at [130, 536] on span " New Message" at bounding box center [160, 539] width 89 height 16
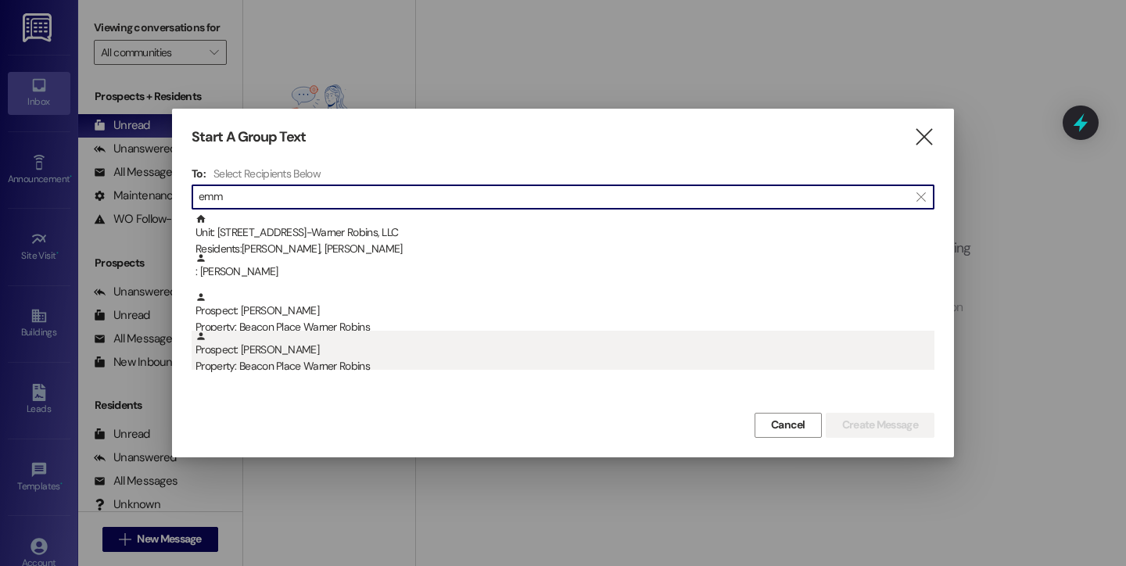
type input "emm"
click at [270, 364] on div "Property: Beacon Place Warner Robins" at bounding box center [564, 366] width 739 height 16
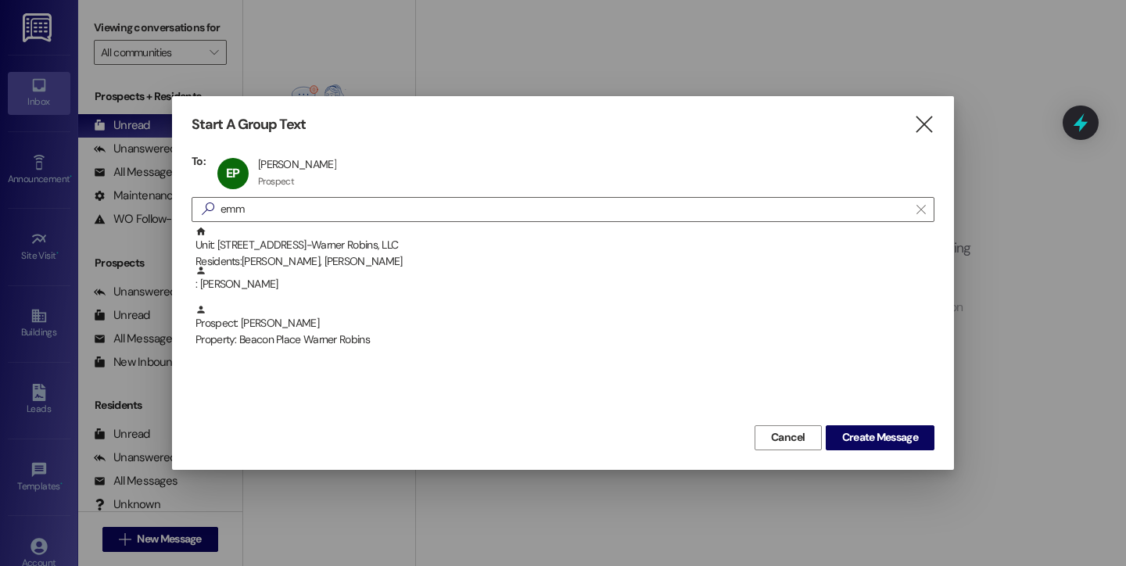
drag, startPoint x: 851, startPoint y: 431, endPoint x: 845, endPoint y: 421, distance: 11.3
click at [851, 429] on span "Create Message" at bounding box center [880, 437] width 76 height 16
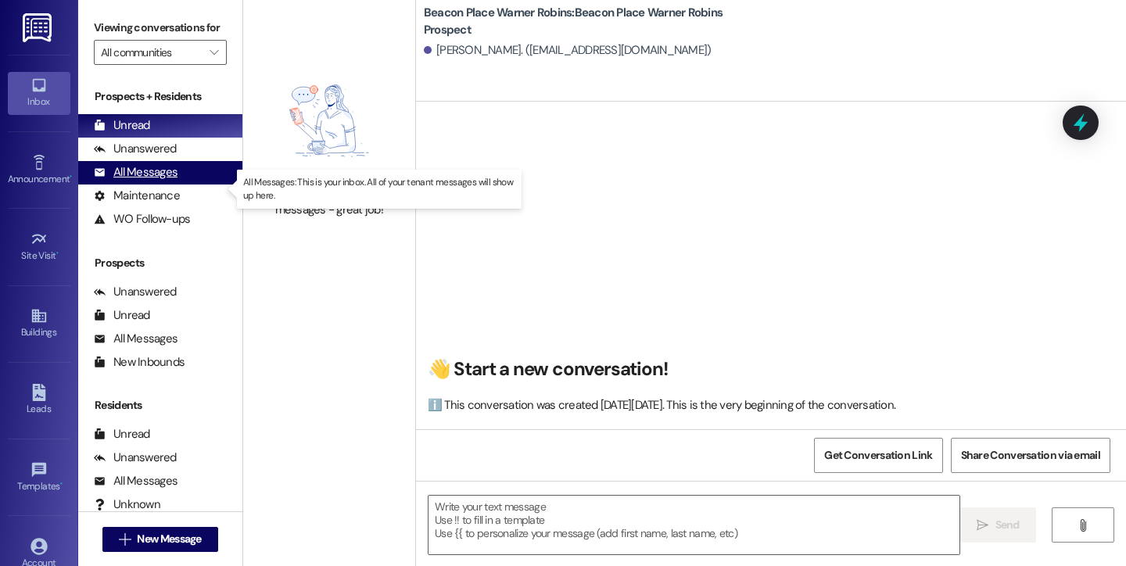
click at [122, 181] on div "All Messages" at bounding box center [136, 172] width 84 height 16
